Goal: Task Accomplishment & Management: Manage account settings

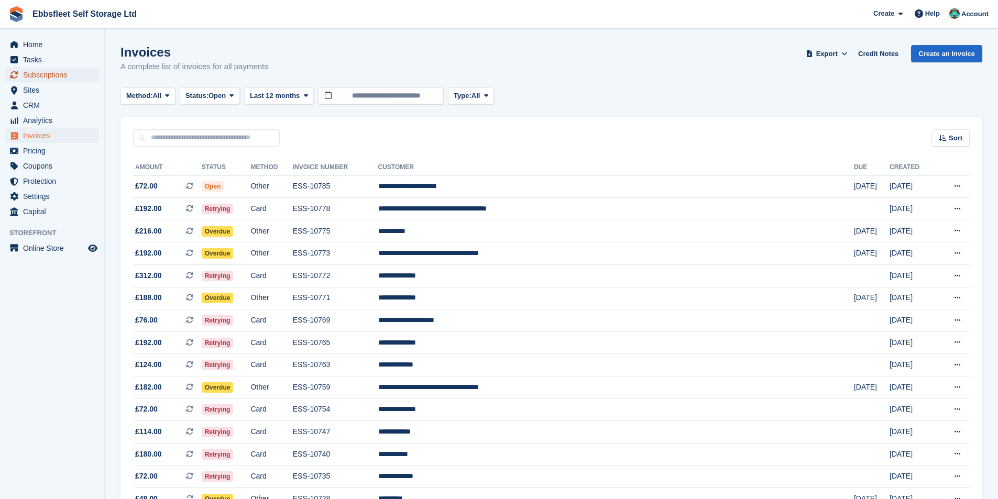
click at [42, 78] on span "Subscriptions" at bounding box center [54, 75] width 63 height 15
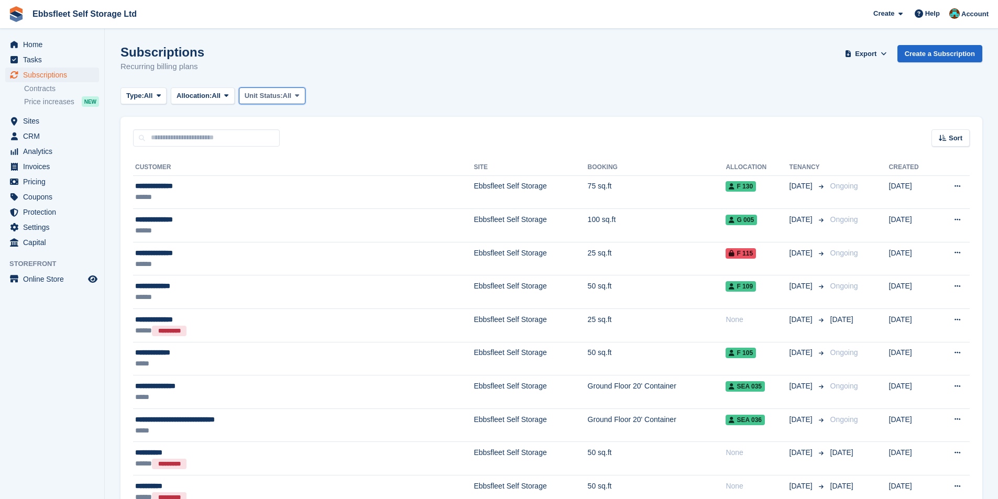
click at [299, 98] on icon at bounding box center [297, 95] width 4 height 7
click at [298, 159] on link "Overlocked" at bounding box center [289, 158] width 91 height 19
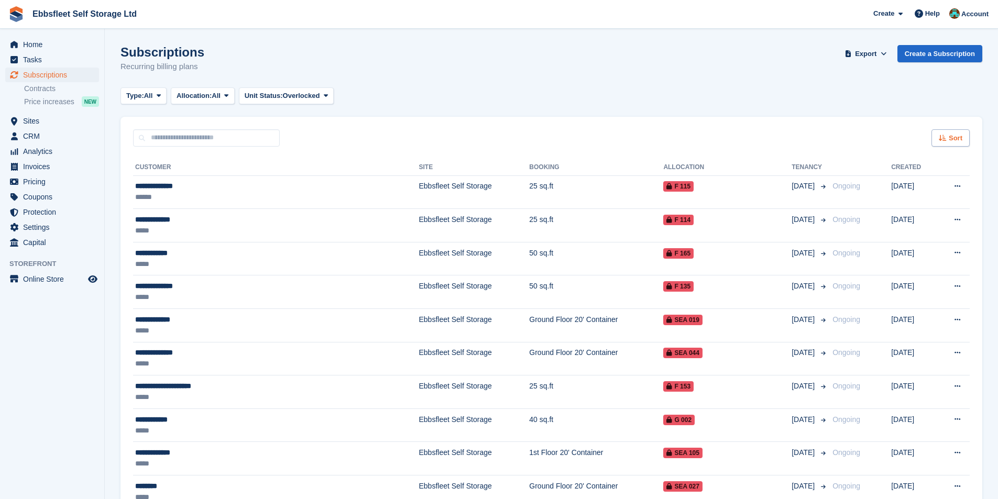
drag, startPoint x: 959, startPoint y: 150, endPoint x: 954, endPoint y: 141, distance: 10.3
click at [959, 149] on div "**********" at bounding box center [550, 482] width 861 height 670
click at [953, 140] on span "Sort" at bounding box center [955, 138] width 14 height 10
click at [914, 179] on span "Customer name" at bounding box center [912, 177] width 52 height 8
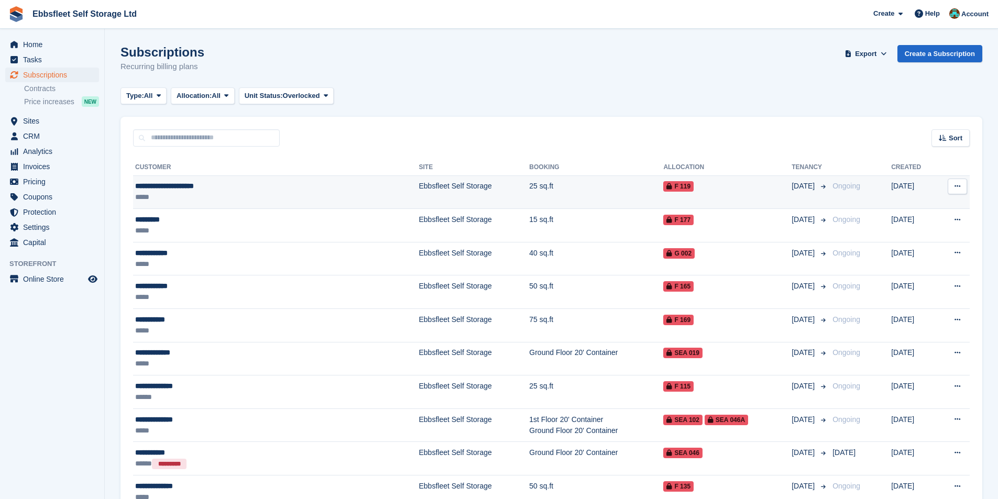
click at [188, 186] on div "**********" at bounding box center [228, 186] width 186 height 11
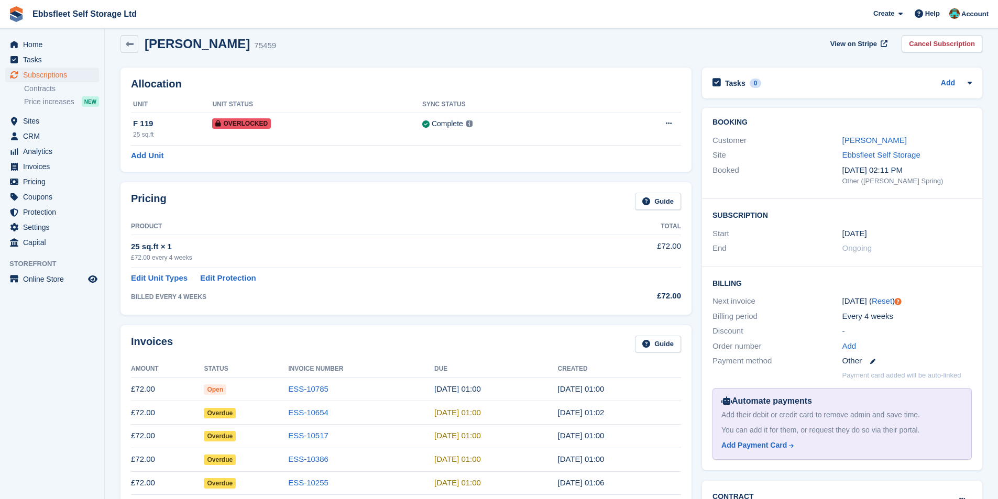
scroll to position [4, 0]
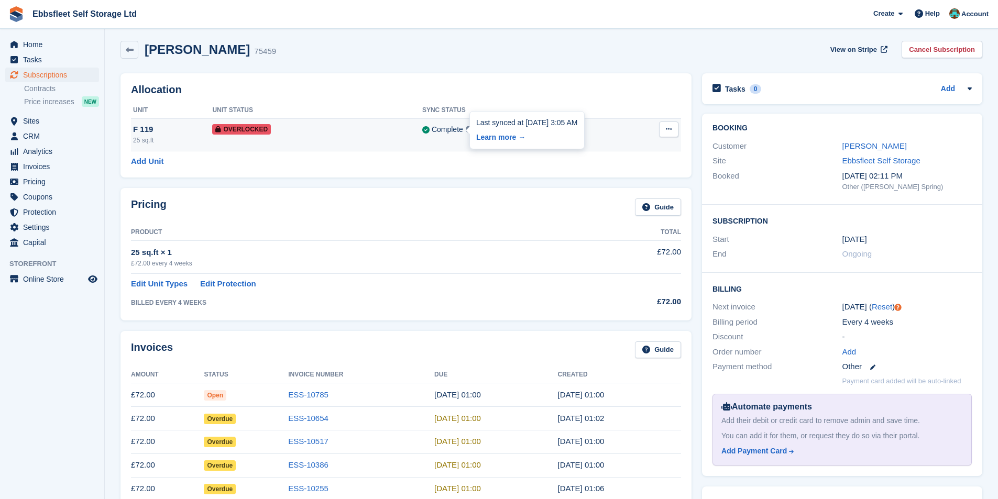
click at [466, 129] on img at bounding box center [469, 129] width 6 height 6
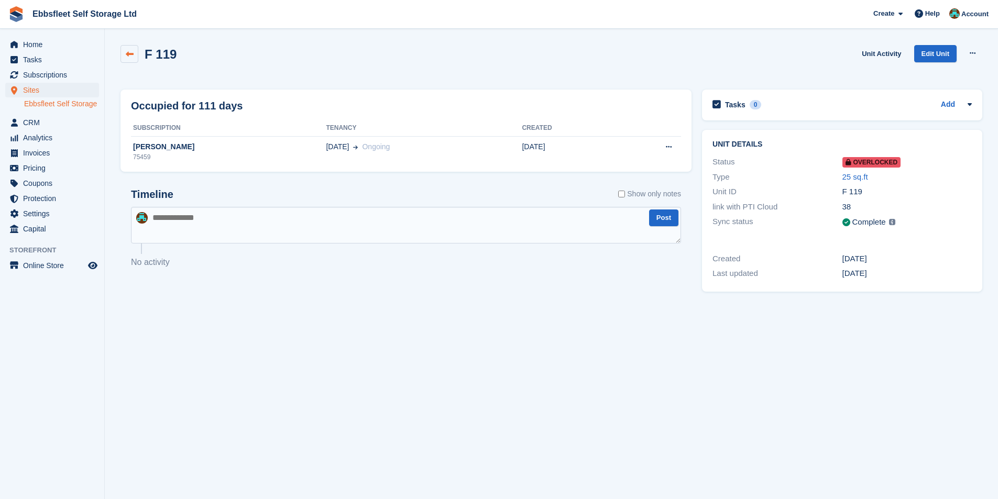
click at [126, 57] on icon at bounding box center [130, 54] width 8 height 8
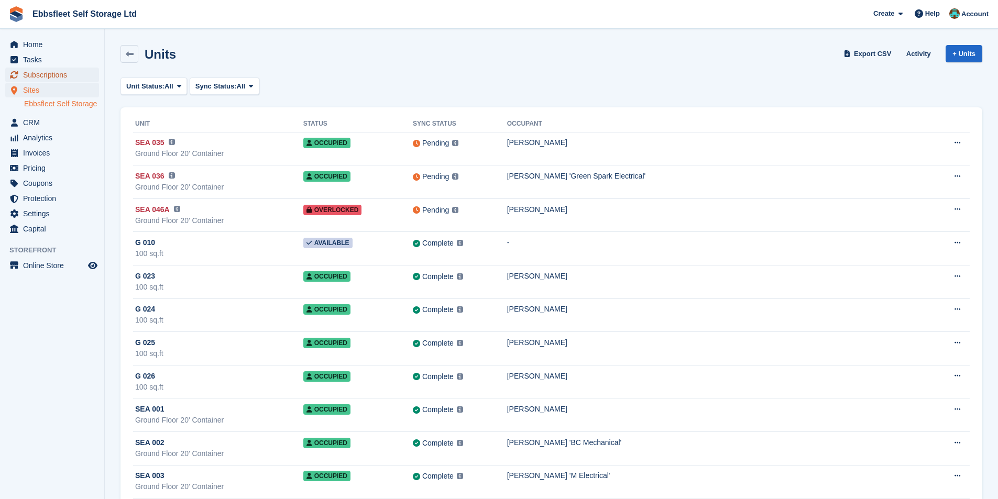
click at [52, 74] on span "Subscriptions" at bounding box center [54, 75] width 63 height 15
